Goal: Task Accomplishment & Management: Manage account settings

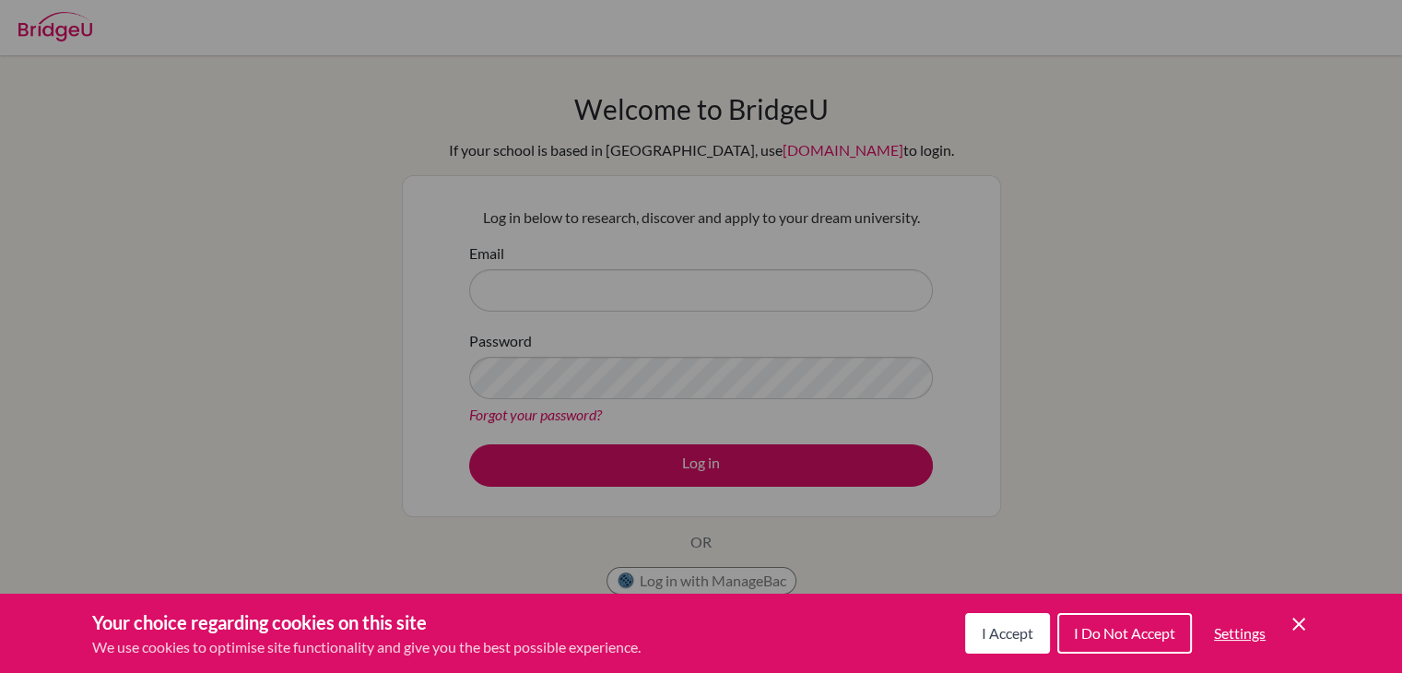
click at [1305, 625] on icon "Cookie Control Close Icon" at bounding box center [1298, 624] width 22 height 22
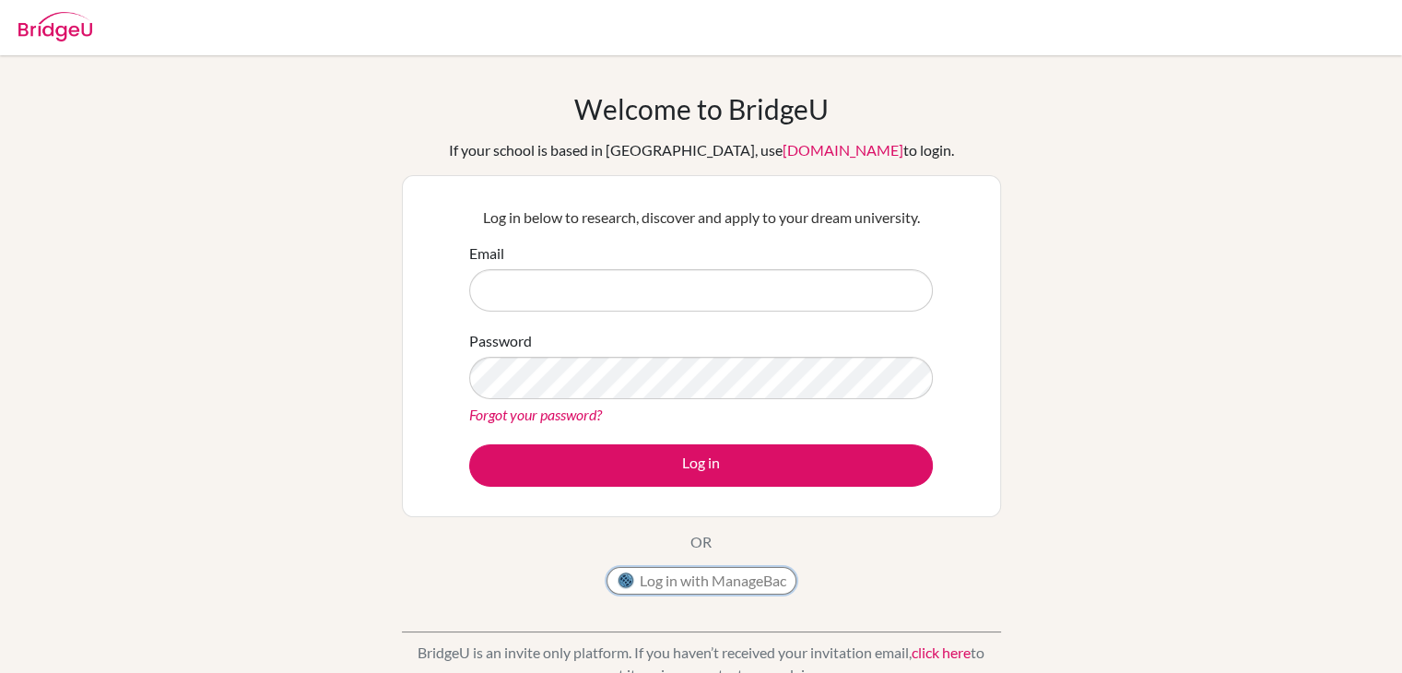
click at [769, 586] on button "Log in with ManageBac" at bounding box center [701, 581] width 190 height 28
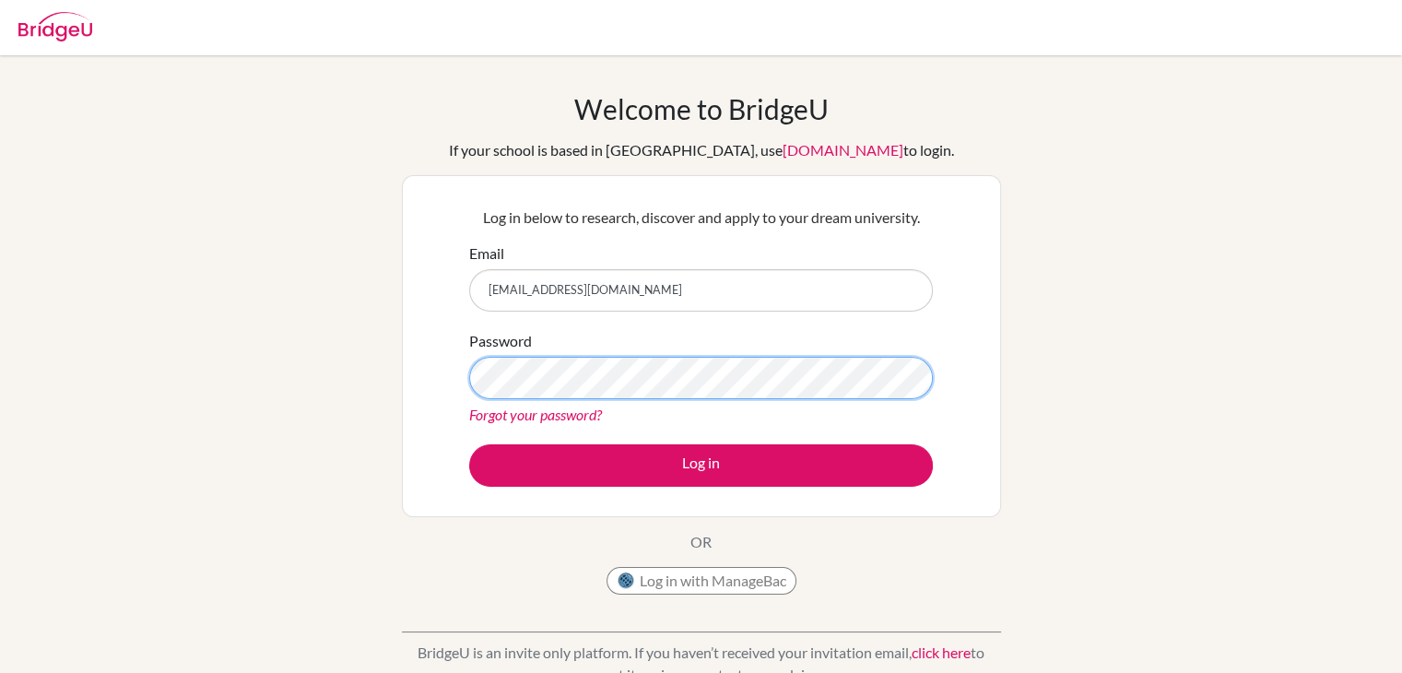
click at [469, 444] on button "Log in" at bounding box center [701, 465] width 464 height 42
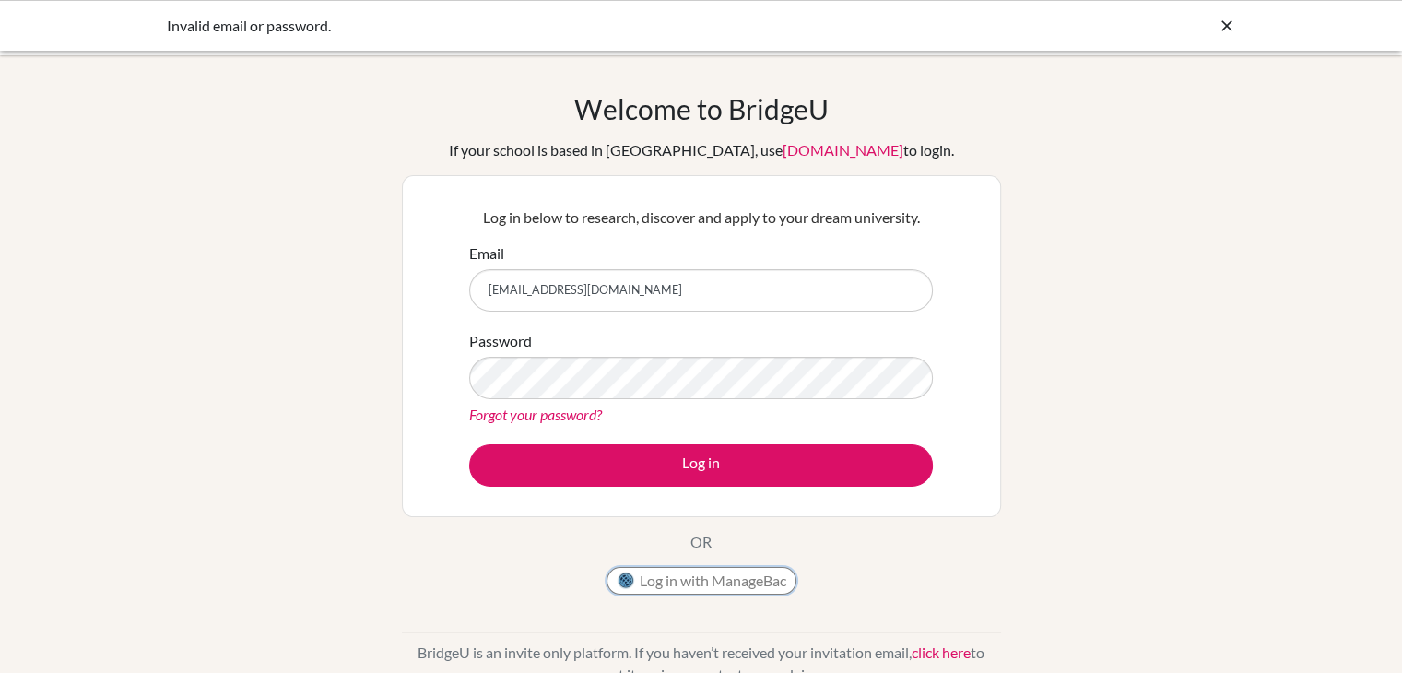
click at [710, 581] on button "Log in with ManageBac" at bounding box center [701, 581] width 190 height 28
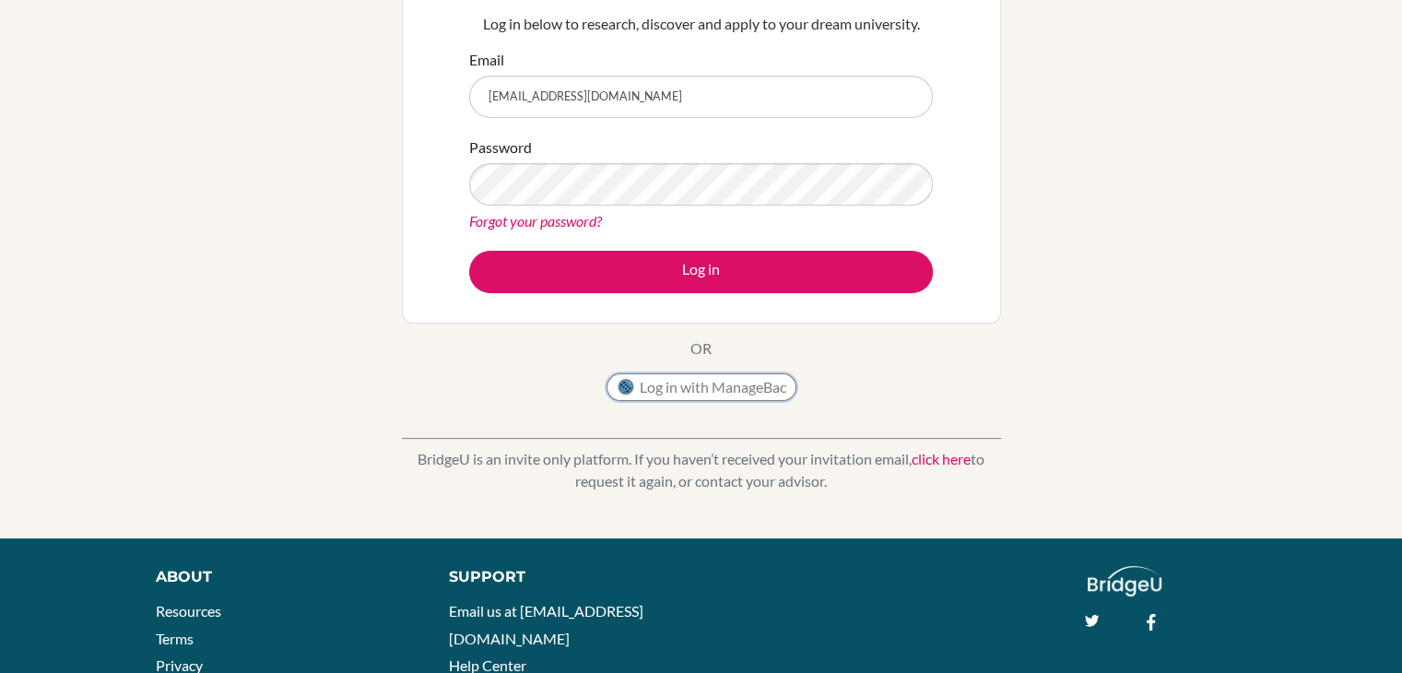
scroll to position [195, 0]
